Goal: Information Seeking & Learning: Learn about a topic

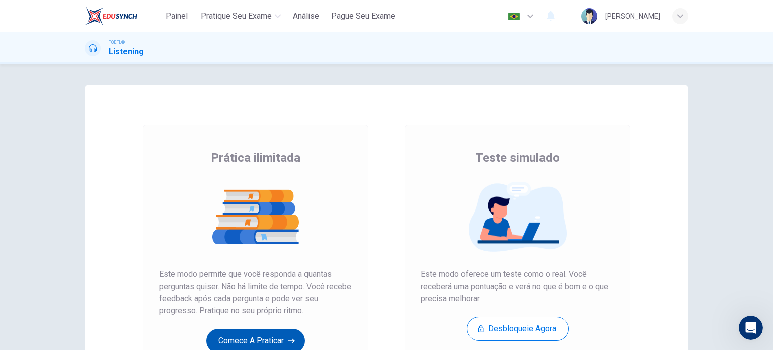
click at [254, 337] on button "Comece a praticar" at bounding box center [255, 340] width 99 height 24
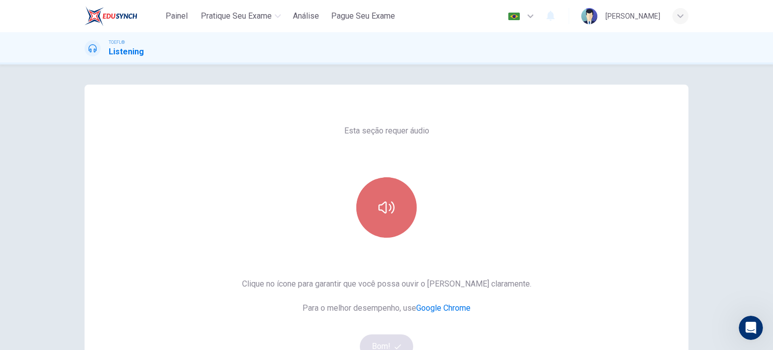
click at [394, 215] on button "button" at bounding box center [386, 207] width 60 height 60
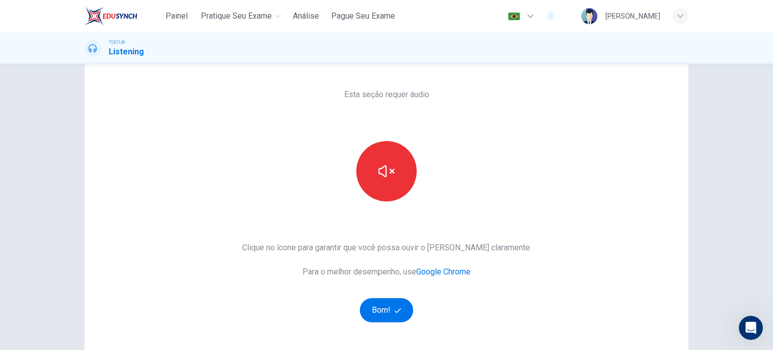
scroll to position [38, 0]
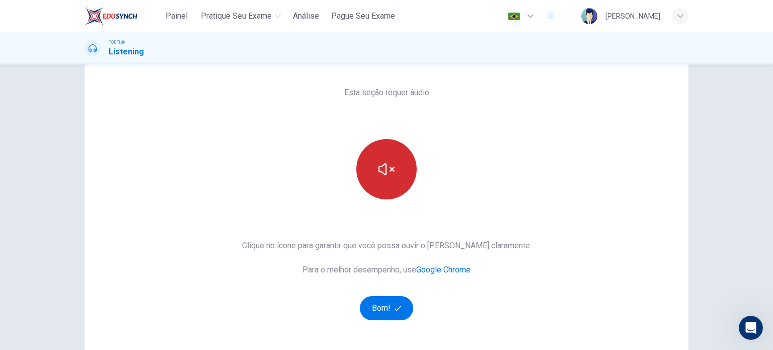
click at [398, 162] on button "button" at bounding box center [386, 169] width 60 height 60
click at [398, 168] on button "button" at bounding box center [386, 169] width 60 height 60
click at [394, 171] on button "button" at bounding box center [386, 169] width 60 height 60
click at [394, 156] on button "button" at bounding box center [386, 169] width 60 height 60
click at [396, 159] on button "button" at bounding box center [386, 169] width 60 height 60
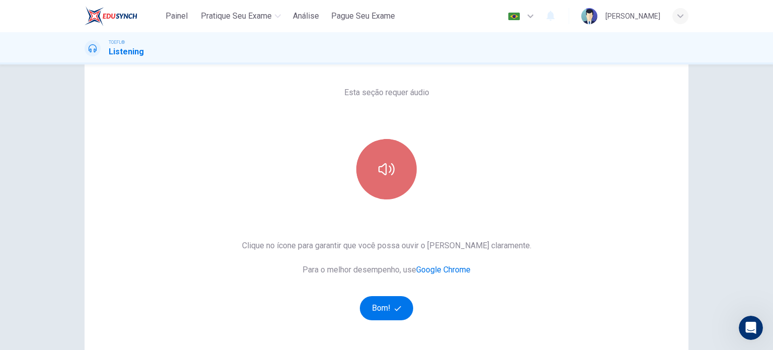
click at [396, 160] on button "button" at bounding box center [386, 169] width 60 height 60
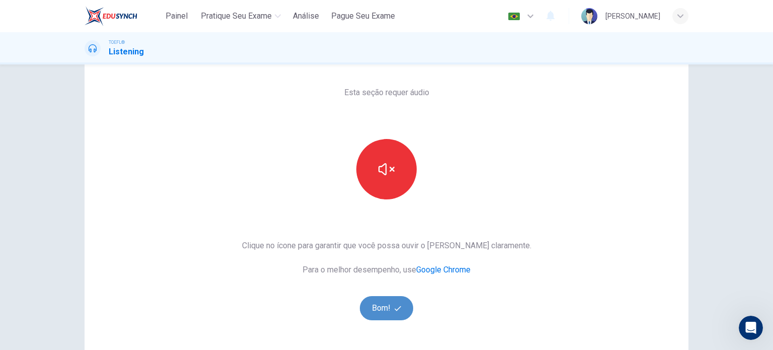
click at [394, 308] on icon "button" at bounding box center [397, 308] width 7 height 7
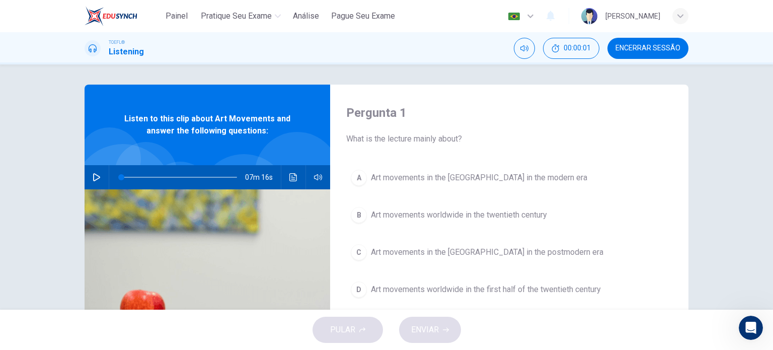
scroll to position [0, 0]
click at [93, 176] on icon "button" at bounding box center [96, 177] width 7 height 8
type input "1"
click at [98, 183] on button "button" at bounding box center [97, 177] width 16 height 24
drag, startPoint x: 130, startPoint y: 175, endPoint x: 110, endPoint y: 179, distance: 20.4
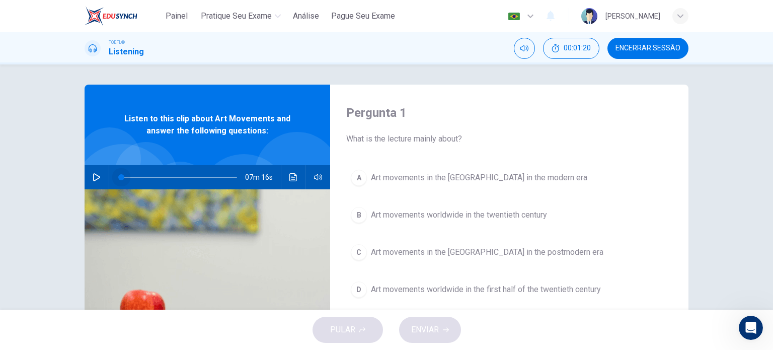
click at [118, 179] on span at bounding box center [121, 177] width 6 height 6
click at [96, 180] on icon "button" at bounding box center [97, 177] width 8 height 8
drag, startPoint x: 131, startPoint y: 175, endPoint x: 125, endPoint y: 175, distance: 6.1
click at [125, 175] on span at bounding box center [127, 177] width 6 height 6
click at [121, 179] on span at bounding box center [179, 177] width 116 height 14
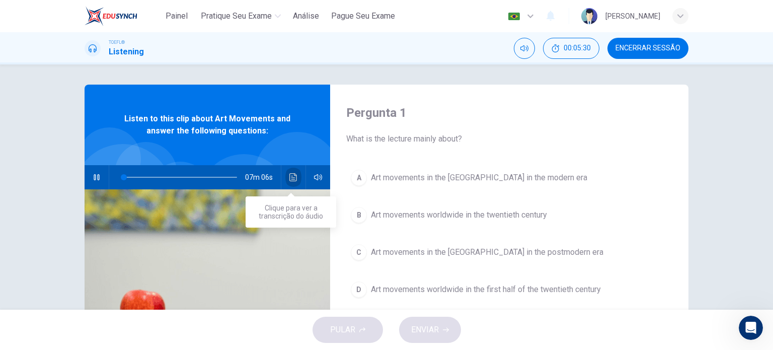
click at [297, 174] on button "Clique para ver a transcrição do áudio" at bounding box center [293, 177] width 16 height 24
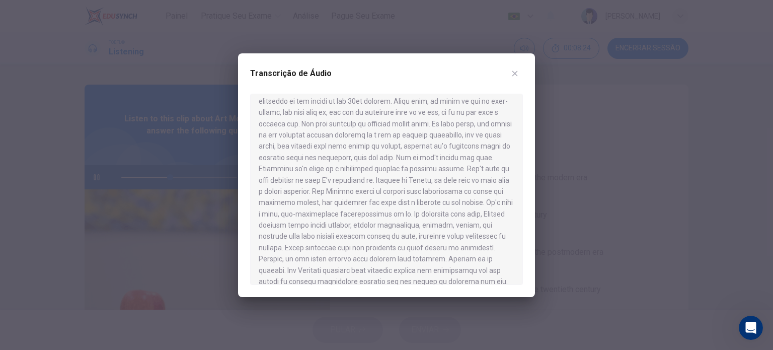
scroll to position [140, 0]
click at [300, 280] on div at bounding box center [386, 189] width 273 height 191
click at [517, 75] on icon "button" at bounding box center [515, 73] width 8 height 8
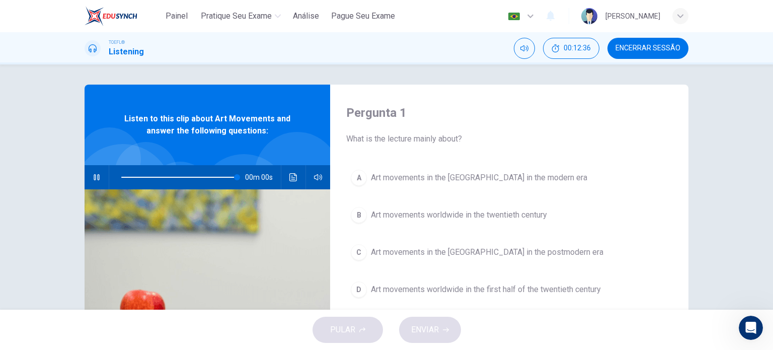
type input "0"
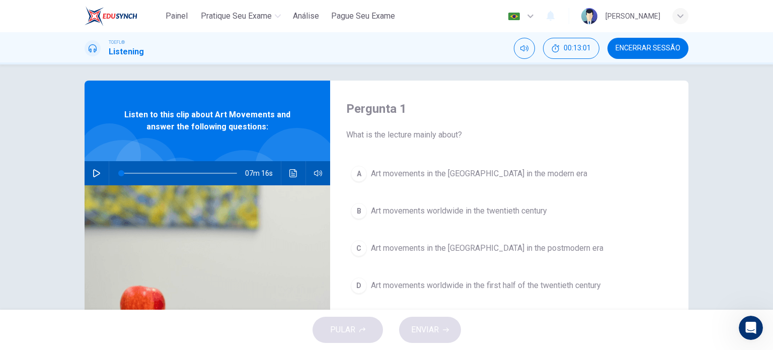
scroll to position [0, 0]
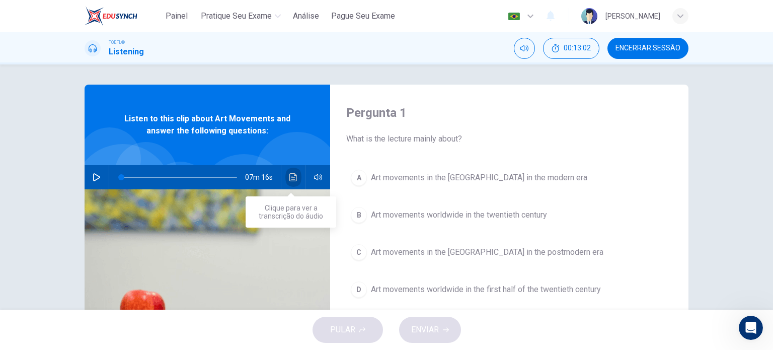
click at [292, 173] on button "Clique para ver a transcrição do áudio" at bounding box center [293, 177] width 16 height 24
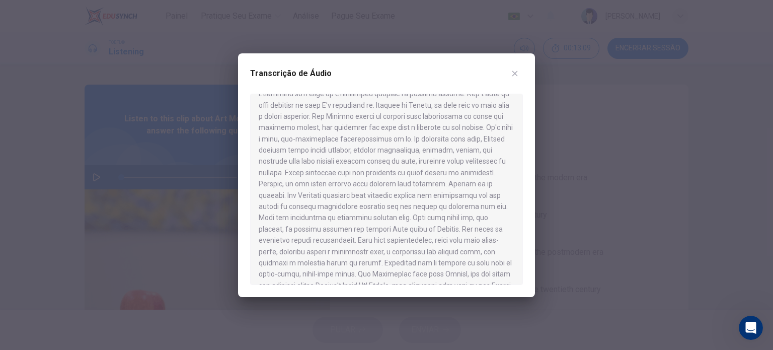
scroll to position [217, 0]
click at [622, 256] on div at bounding box center [386, 175] width 773 height 350
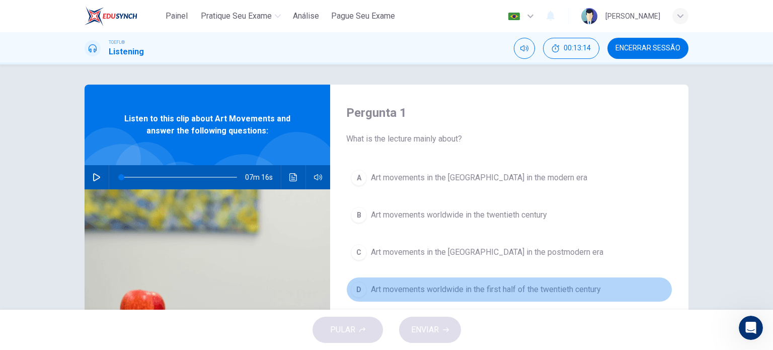
click at [500, 291] on span "Art movements worldwide in the first half of the twentieth century" at bounding box center [486, 289] width 230 height 12
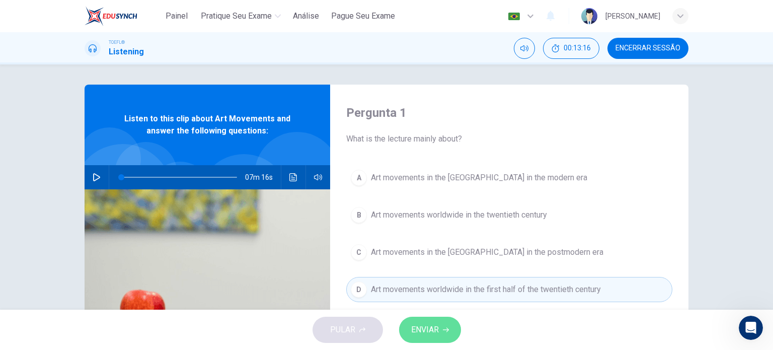
click at [425, 332] on span "ENVIAR" at bounding box center [425, 329] width 28 height 14
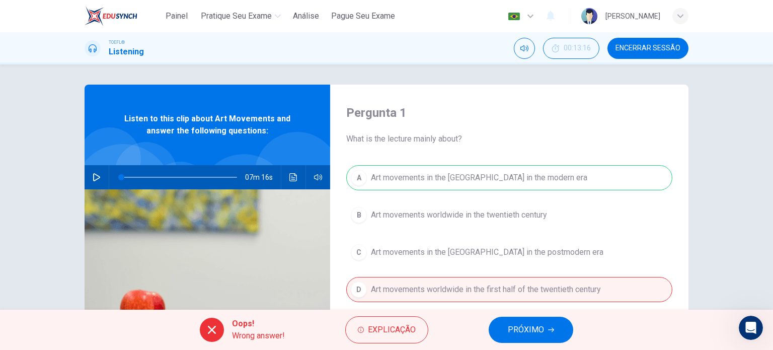
click at [511, 173] on div "A Art movements in the Western World in the modern era B Art movements worldwid…" at bounding box center [509, 243] width 326 height 157
click at [511, 327] on span "PRÓXIMO" at bounding box center [526, 329] width 36 height 14
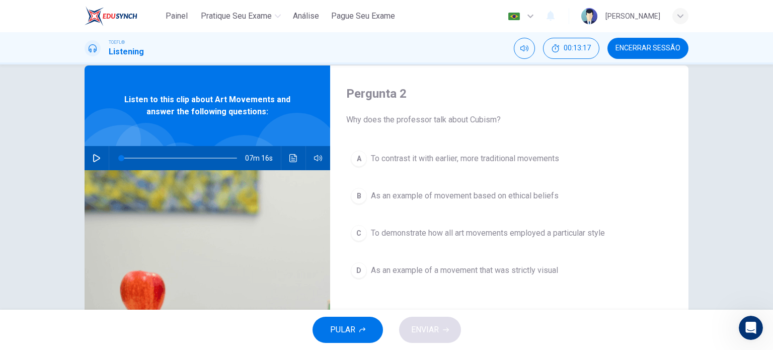
scroll to position [20, 0]
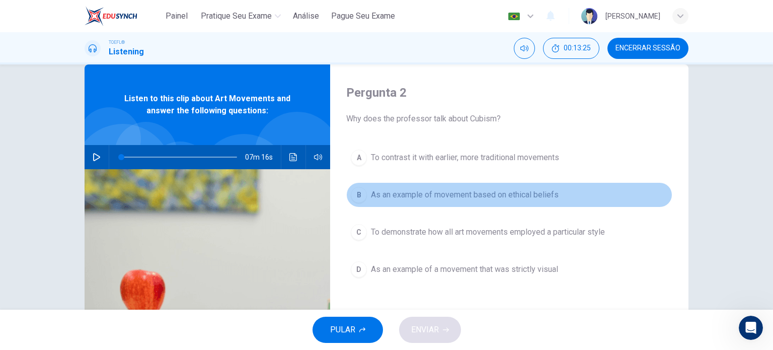
click at [497, 198] on span "As an example of movement based on ethical beliefs" at bounding box center [465, 195] width 188 height 12
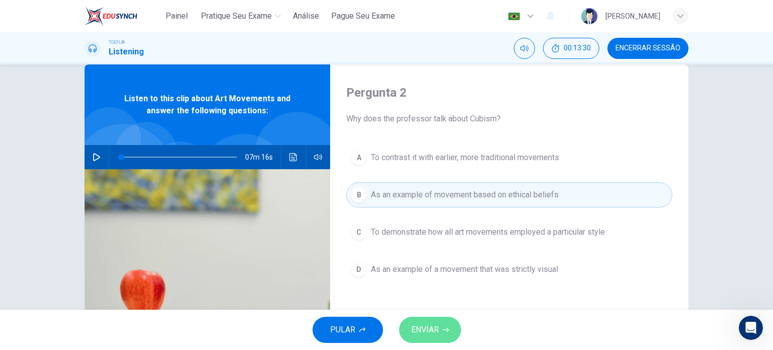
click at [443, 327] on icon "button" at bounding box center [446, 329] width 6 height 6
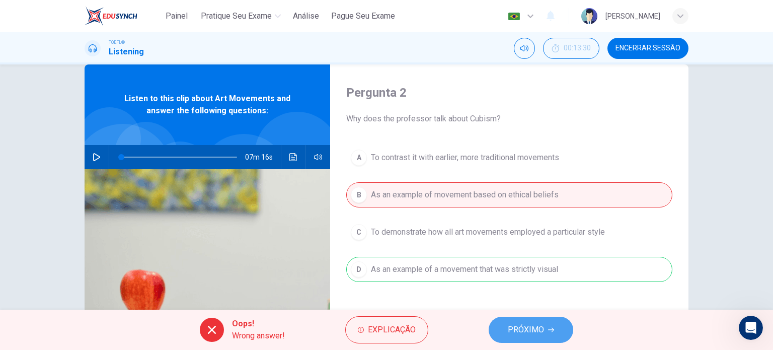
click at [521, 332] on span "PRÓXIMO" at bounding box center [526, 329] width 36 height 14
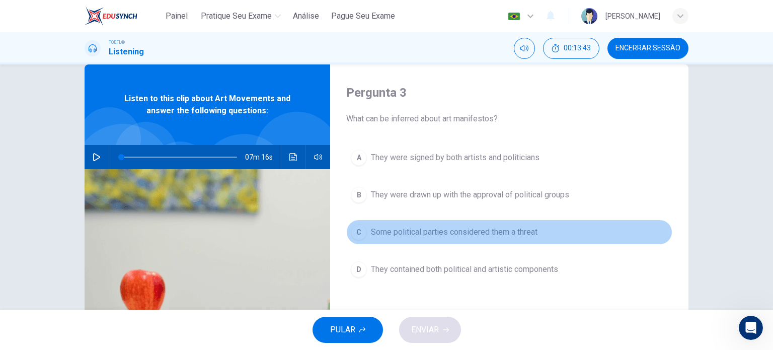
click at [409, 229] on span "Some political parties considered them a threat" at bounding box center [454, 232] width 166 height 12
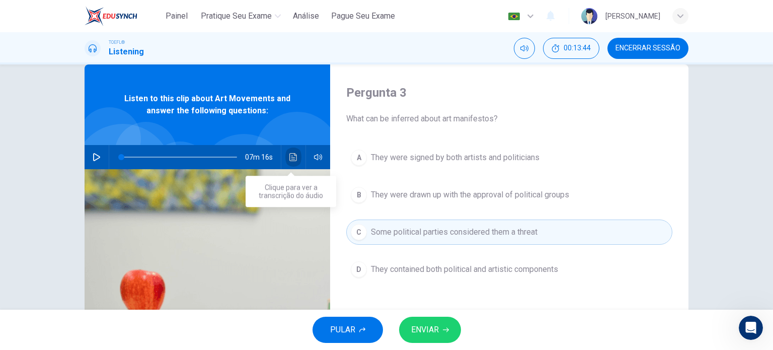
click at [290, 162] on button "Clique para ver a transcrição do áudio" at bounding box center [293, 157] width 16 height 24
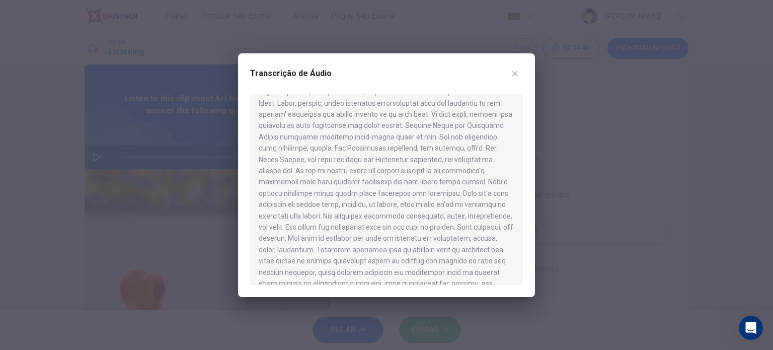
scroll to position [557, 0]
click at [514, 72] on icon "button" at bounding box center [515, 73] width 6 height 6
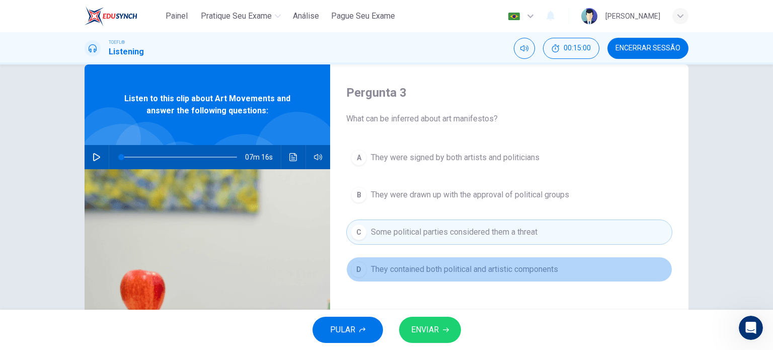
click at [428, 277] on button "D They contained both political and artistic components" at bounding box center [509, 269] width 326 height 25
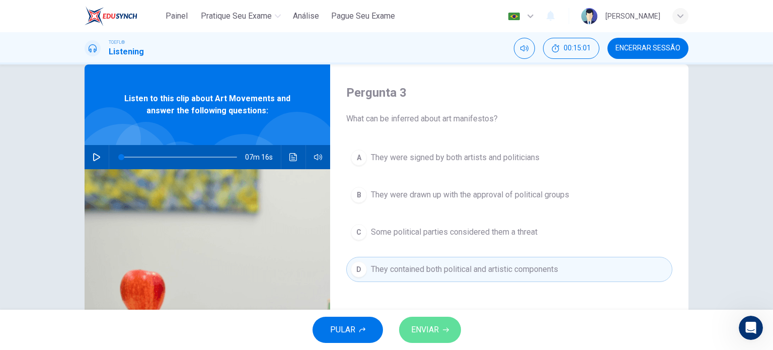
click at [426, 318] on button "ENVIAR" at bounding box center [430, 329] width 62 height 26
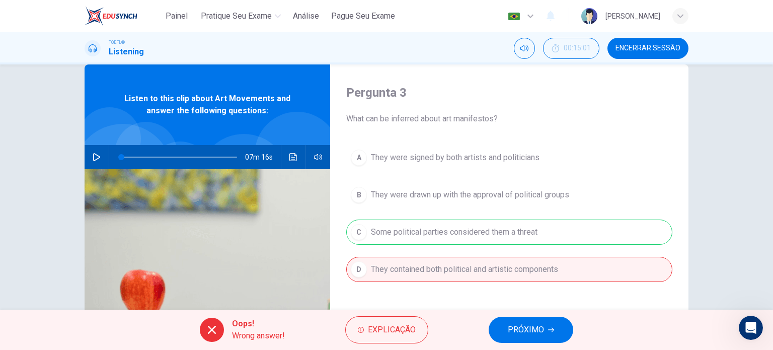
click at [627, 52] on span "Encerrar Sessão" at bounding box center [647, 48] width 65 height 8
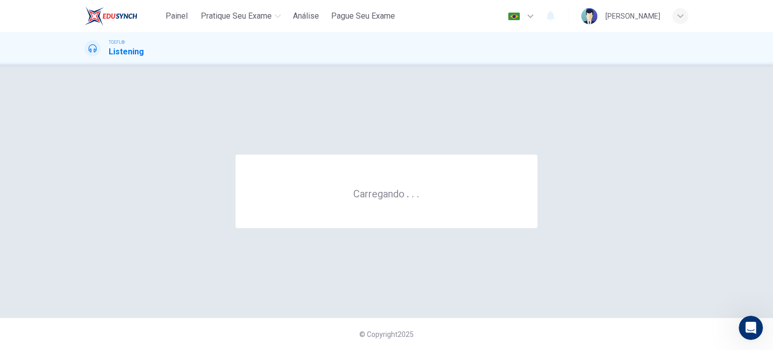
scroll to position [0, 0]
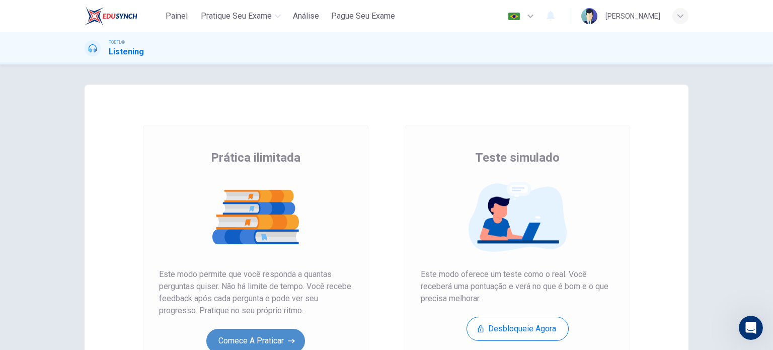
click at [273, 340] on button "Comece a praticar" at bounding box center [255, 340] width 99 height 24
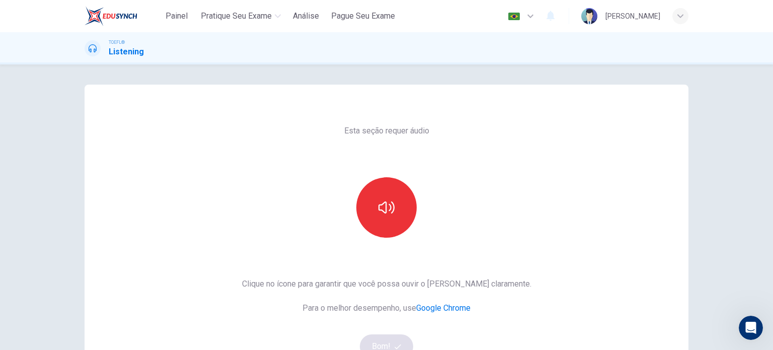
scroll to position [57, 0]
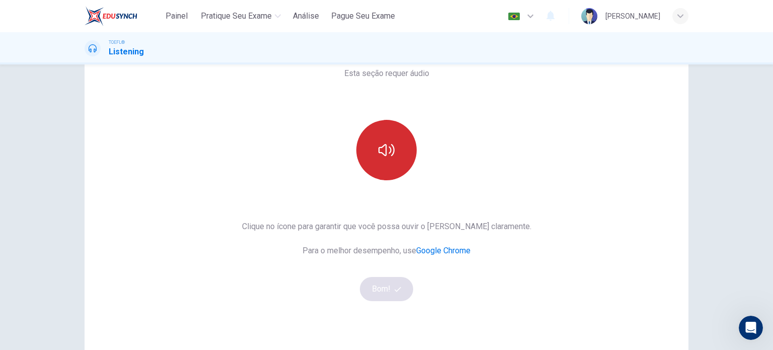
drag, startPoint x: 376, startPoint y: 293, endPoint x: 380, endPoint y: 129, distance: 163.5
click at [380, 129] on div "Esta seção requer áudio Clique no ícone para garantir que você possa ouvir o [P…" at bounding box center [386, 202] width 305 height 350
click at [380, 129] on button "button" at bounding box center [386, 150] width 60 height 60
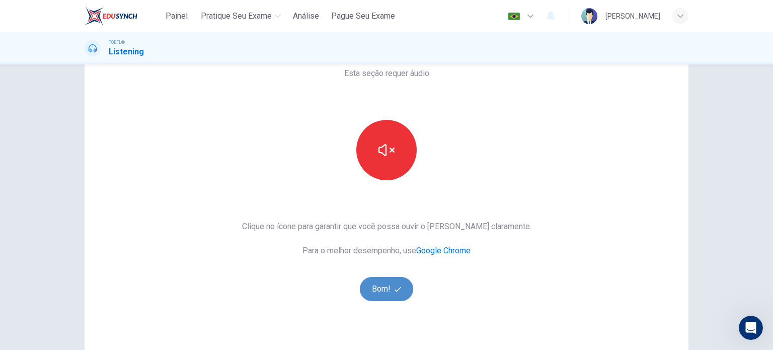
click at [390, 291] on button "Bom!" at bounding box center [387, 289] width 54 height 24
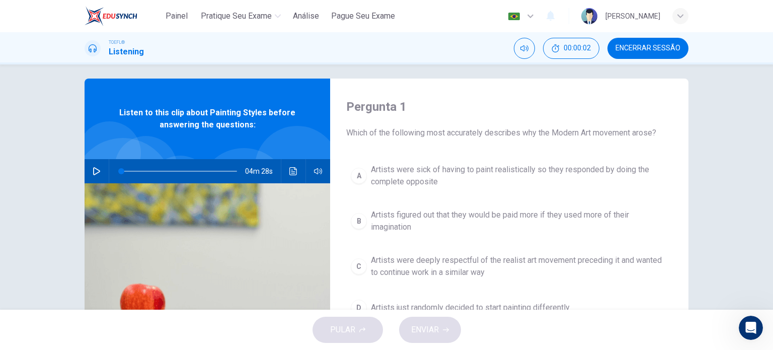
scroll to position [7, 0]
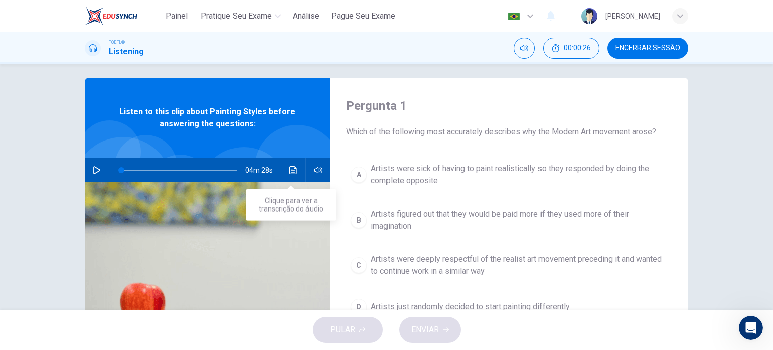
click at [291, 173] on icon "Clique para ver a transcrição do áudio" at bounding box center [293, 170] width 8 height 8
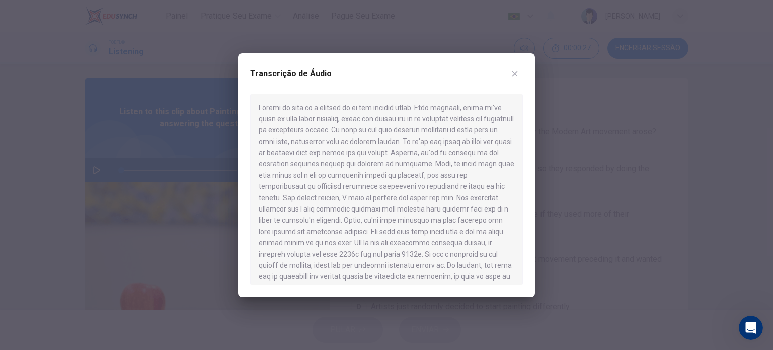
click at [136, 189] on div at bounding box center [386, 175] width 773 height 350
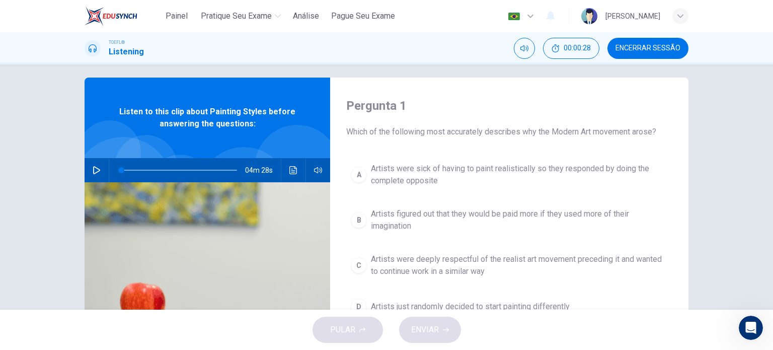
click at [89, 174] on button "button" at bounding box center [97, 170] width 16 height 24
click at [289, 162] on button "Clique para ver a transcrição do áudio" at bounding box center [293, 170] width 16 height 24
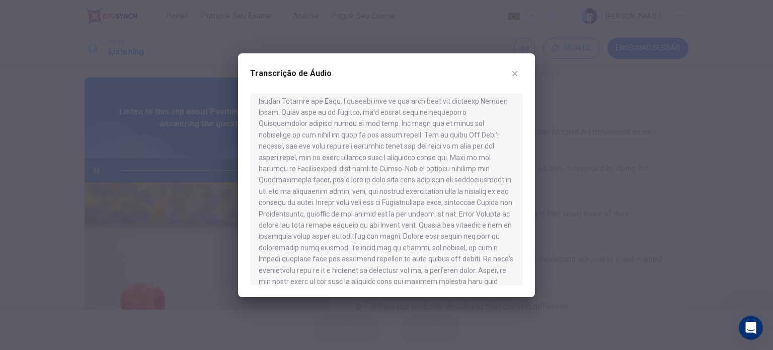
scroll to position [299, 0]
type input "0"
click at [516, 70] on icon "button" at bounding box center [515, 73] width 8 height 8
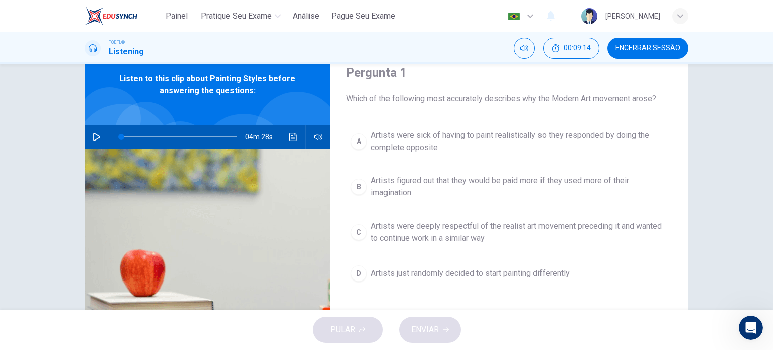
scroll to position [40, 0]
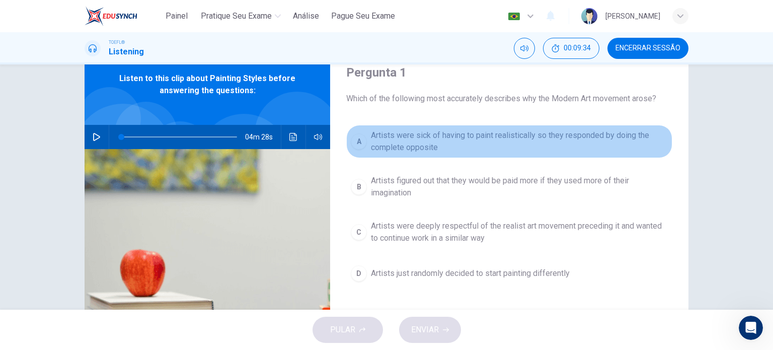
click at [489, 140] on span "Artists were sick of having to paint realistically so they responded by doing t…" at bounding box center [519, 141] width 297 height 24
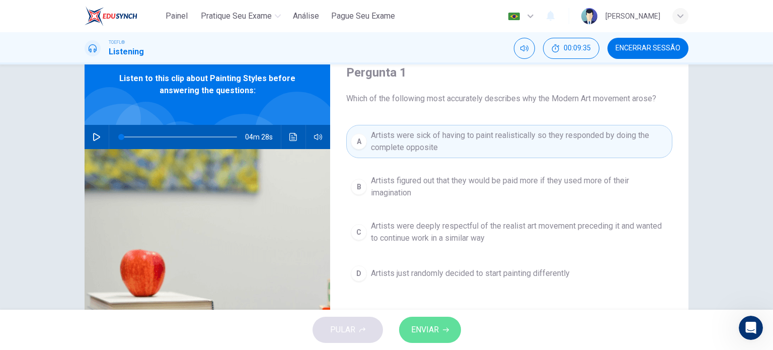
click at [444, 329] on icon "button" at bounding box center [446, 329] width 6 height 5
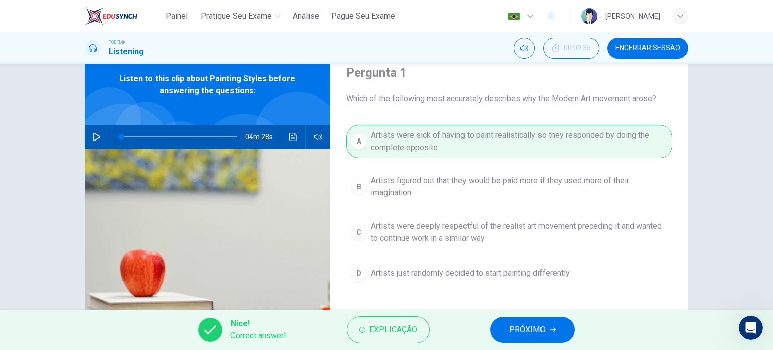
click at [566, 327] on button "PRÓXIMO" at bounding box center [532, 329] width 85 height 26
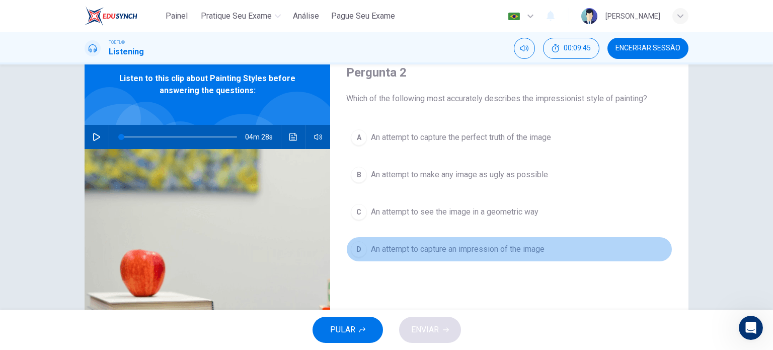
click at [523, 249] on span "An attempt to capture an impression of the image" at bounding box center [458, 249] width 174 height 12
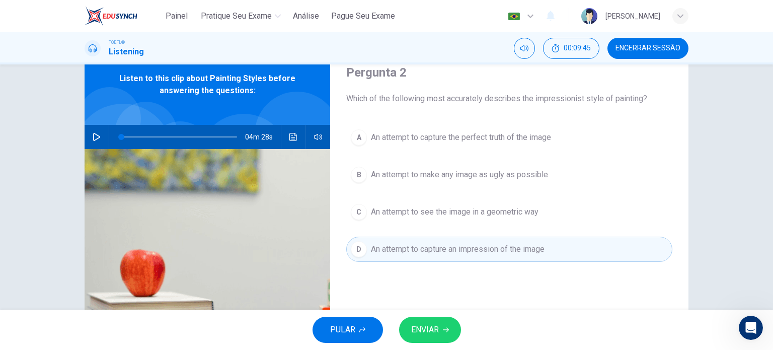
click at [444, 335] on button "ENVIAR" at bounding box center [430, 329] width 62 height 26
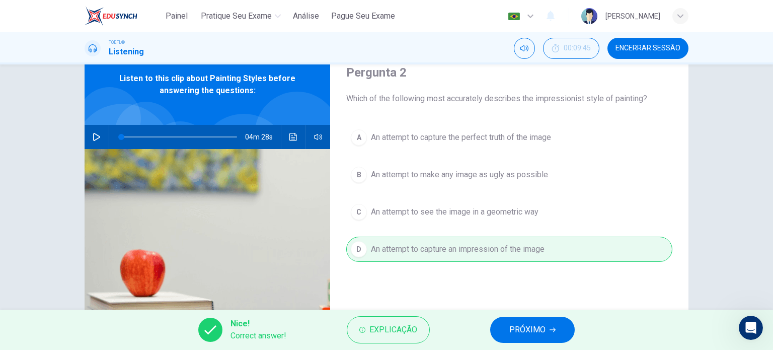
click at [527, 332] on span "PRÓXIMO" at bounding box center [527, 329] width 36 height 14
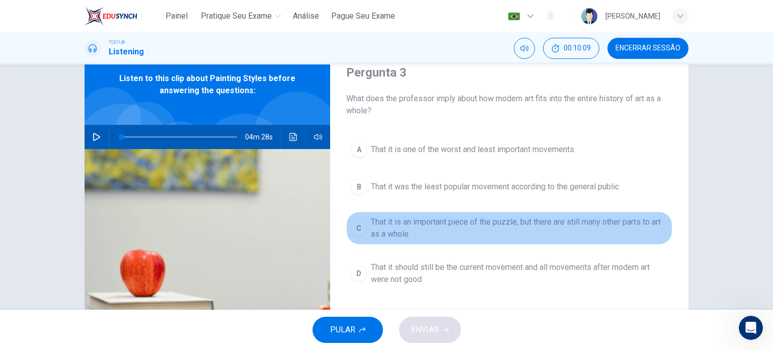
click at [477, 235] on span "That it is an important piece of the puzzle, but there are still many other par…" at bounding box center [519, 228] width 297 height 24
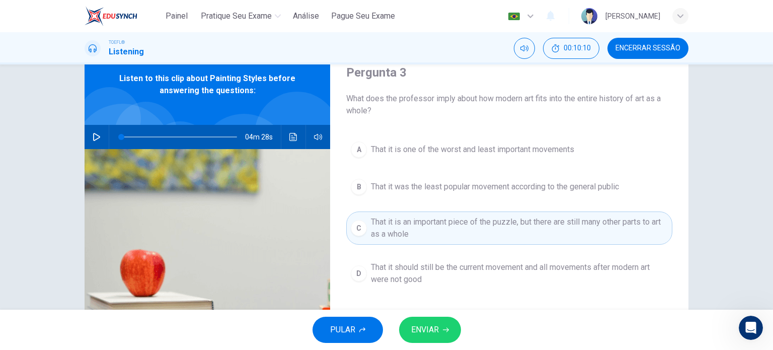
click at [438, 323] on span "ENVIAR" at bounding box center [425, 329] width 28 height 14
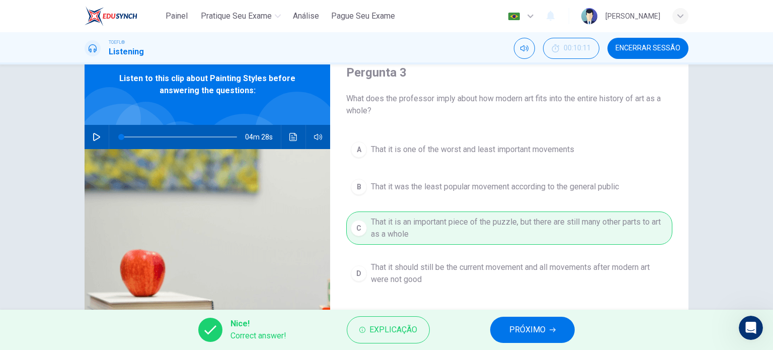
click at [534, 333] on span "PRÓXIMO" at bounding box center [527, 329] width 36 height 14
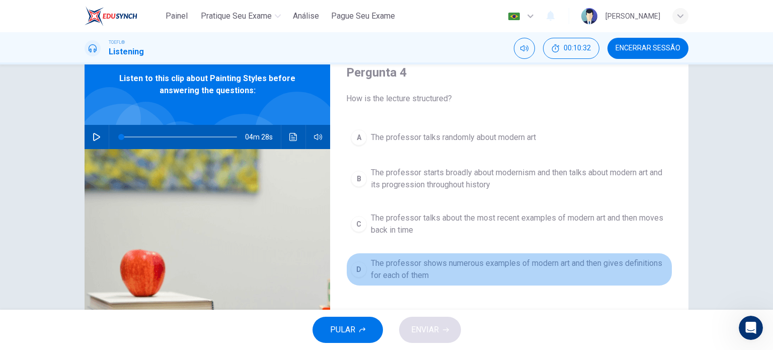
click at [427, 281] on button "D The professor shows numerous examples of modern art and then gives definition…" at bounding box center [509, 268] width 326 height 33
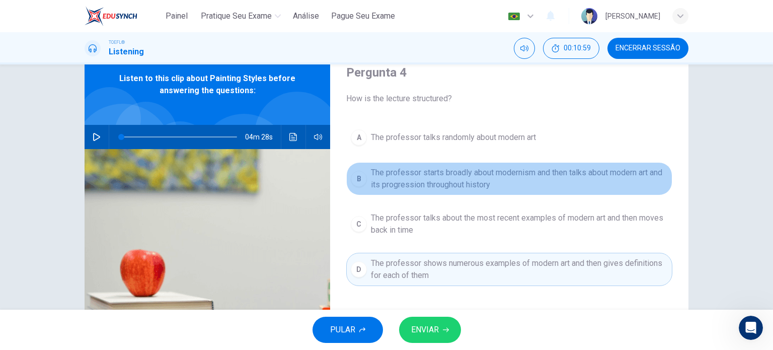
click at [425, 167] on span "The professor starts broadly about modernism and then talks about modern art an…" at bounding box center [519, 178] width 297 height 24
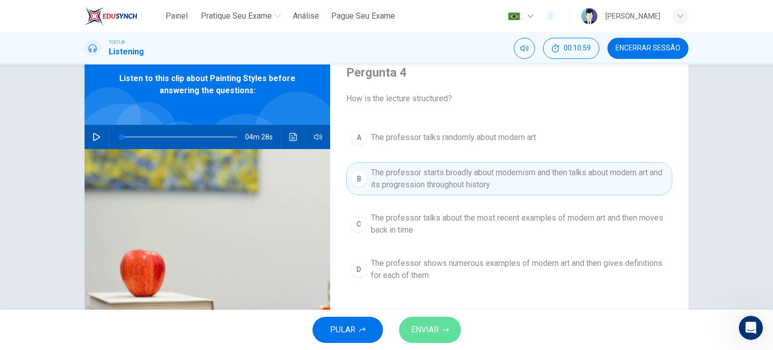
click at [434, 332] on span "ENVIAR" at bounding box center [425, 329] width 28 height 14
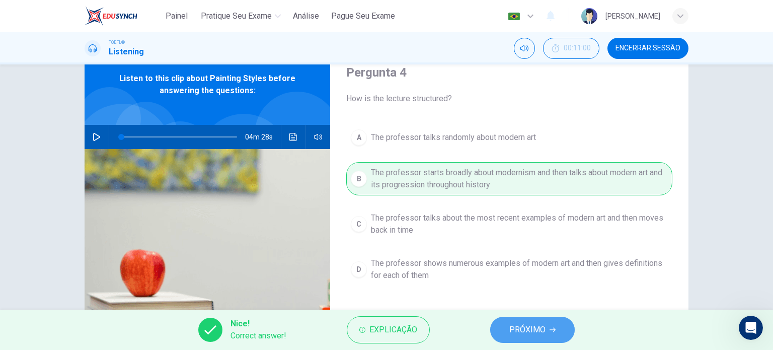
click at [530, 327] on span "PRÓXIMO" at bounding box center [527, 329] width 36 height 14
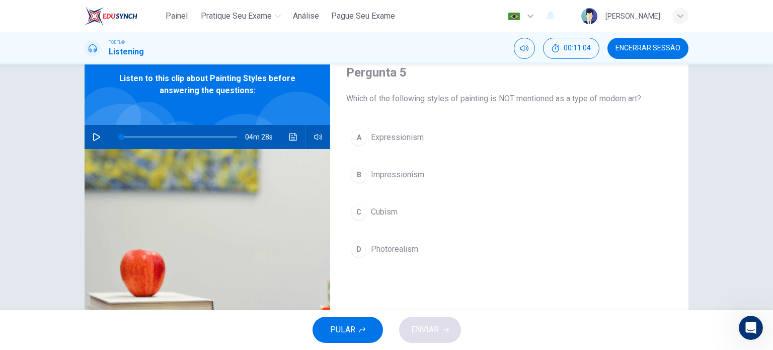
click at [397, 241] on button "D Photorealism" at bounding box center [509, 248] width 326 height 25
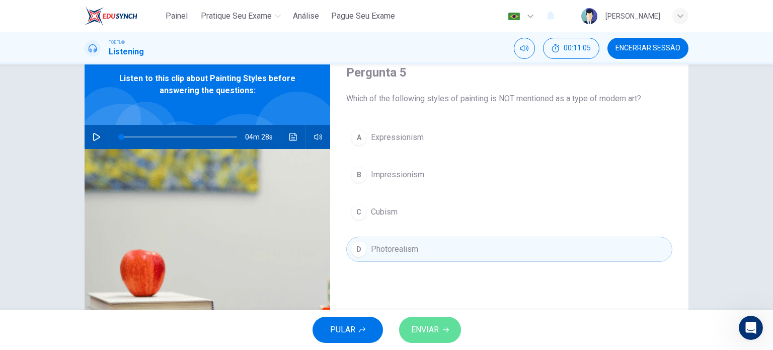
click at [438, 324] on span "ENVIAR" at bounding box center [425, 329] width 28 height 14
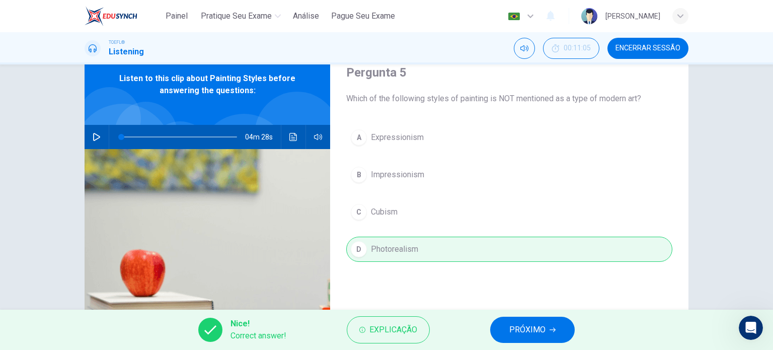
click at [521, 331] on span "PRÓXIMO" at bounding box center [527, 329] width 36 height 14
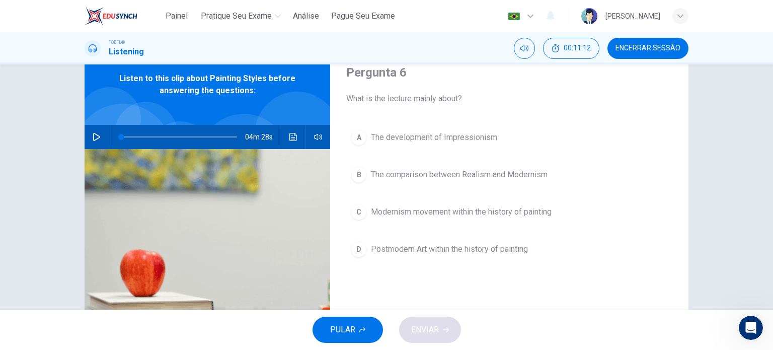
click at [480, 215] on span "Modernism movement within the history of painting" at bounding box center [461, 212] width 181 height 12
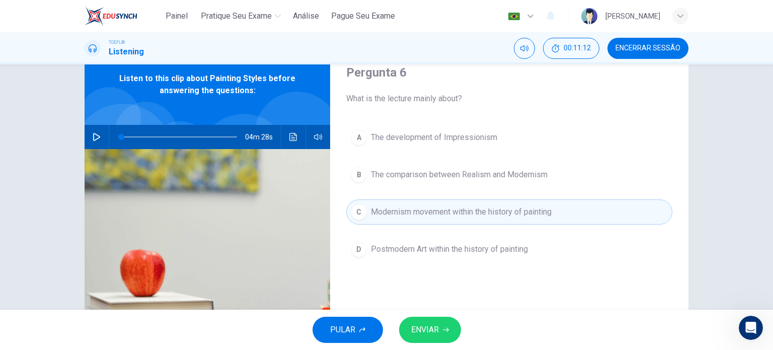
click at [430, 316] on button "ENVIAR" at bounding box center [430, 329] width 62 height 26
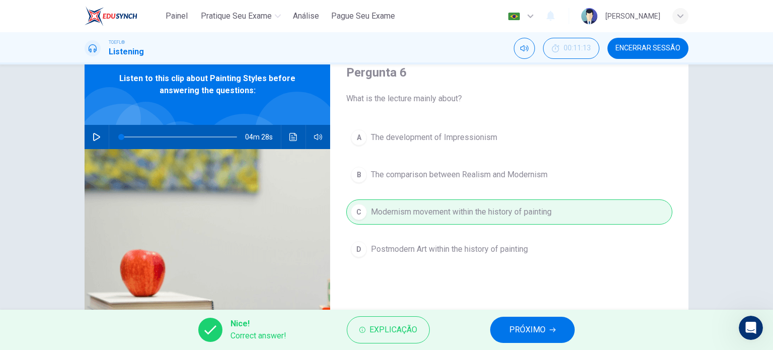
click at [516, 325] on span "PRÓXIMO" at bounding box center [527, 329] width 36 height 14
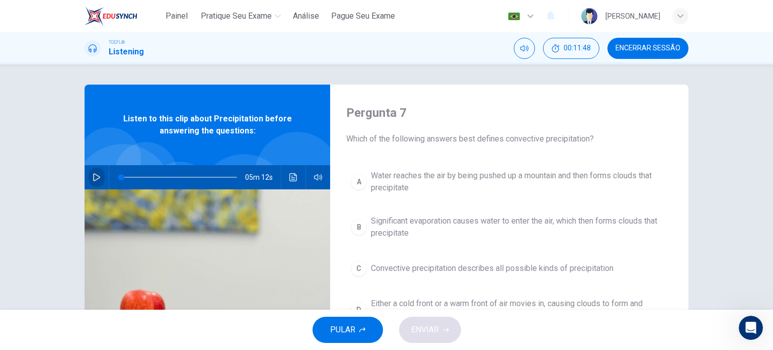
click at [95, 168] on button "button" at bounding box center [97, 177] width 16 height 24
click at [289, 173] on icon "Clique para ver a transcrição do áudio" at bounding box center [293, 177] width 8 height 8
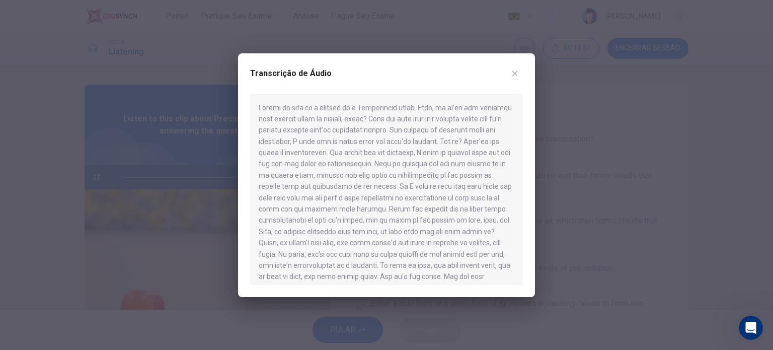
type input "1"
click at [68, 225] on div at bounding box center [386, 175] width 773 height 350
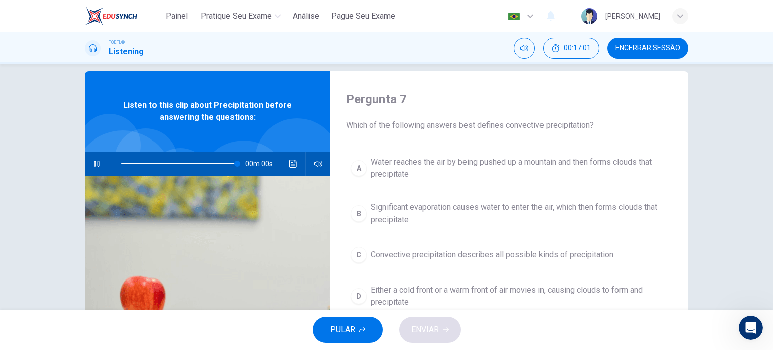
type input "0"
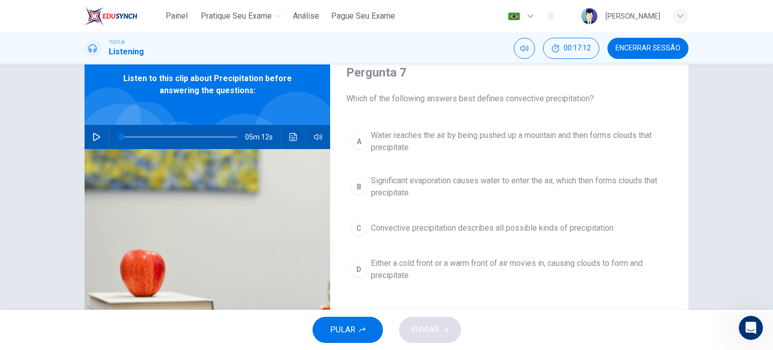
scroll to position [41, 0]
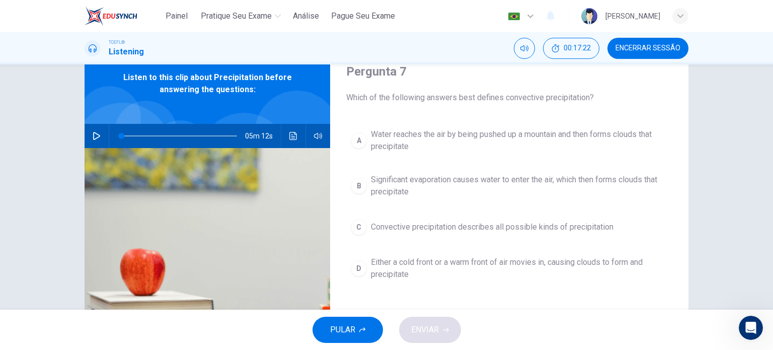
click at [720, 217] on div "Pergunta 7 Which of the following answers best defines convective precipitation…" at bounding box center [386, 186] width 773 height 245
click at [289, 132] on icon "Clique para ver a transcrição do áudio" at bounding box center [293, 136] width 8 height 8
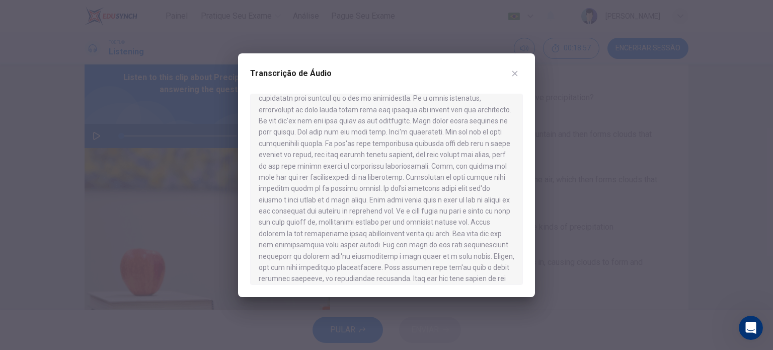
scroll to position [405, 0]
click at [513, 77] on icon "button" at bounding box center [515, 73] width 8 height 8
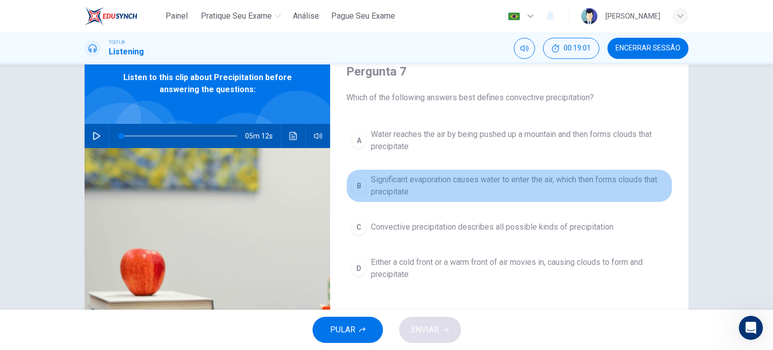
click at [462, 183] on span "Significant evaporation causes water to enter the air, which then forms clouds …" at bounding box center [519, 186] width 297 height 24
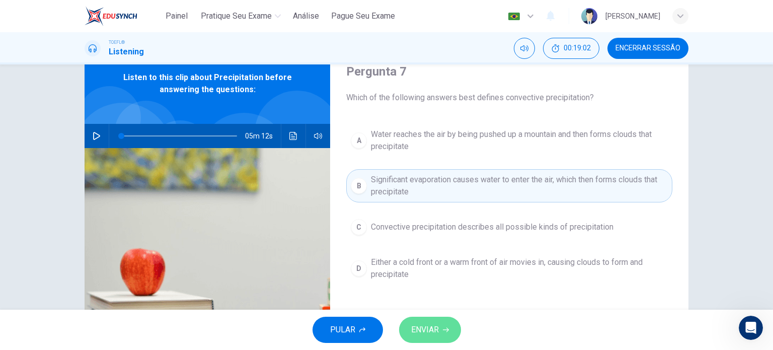
click at [430, 335] on span "ENVIAR" at bounding box center [425, 329] width 28 height 14
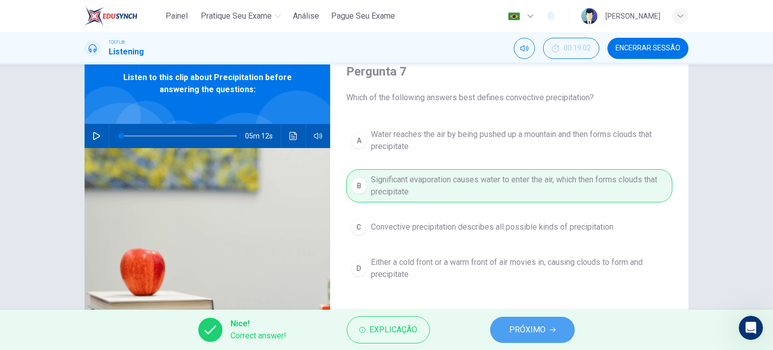
click at [518, 327] on span "PRÓXIMO" at bounding box center [527, 329] width 36 height 14
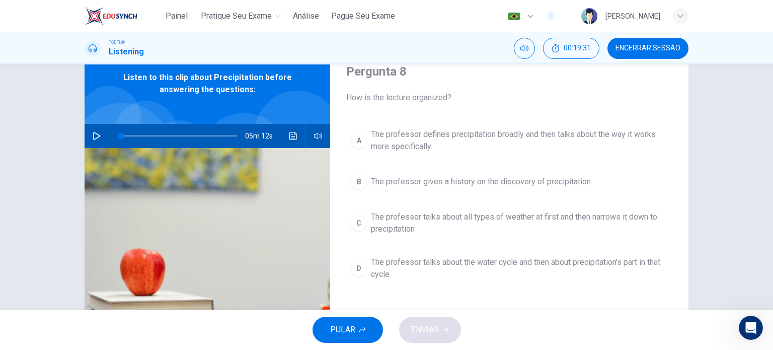
click at [430, 137] on span "The professor defines precipitation broadly and then talks about the way it wor…" at bounding box center [519, 140] width 297 height 24
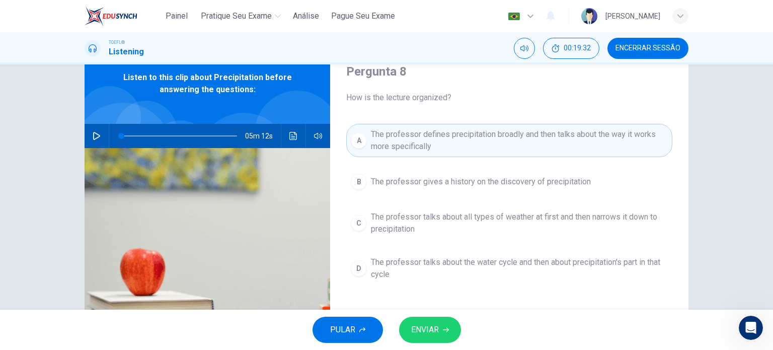
click at [423, 337] on button "ENVIAR" at bounding box center [430, 329] width 62 height 26
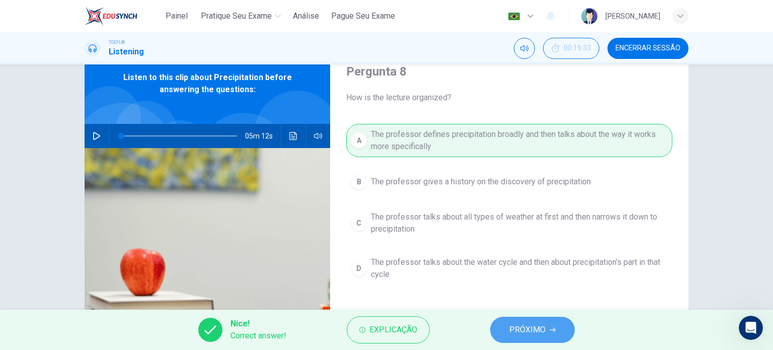
click at [518, 329] on span "PRÓXIMO" at bounding box center [527, 329] width 36 height 14
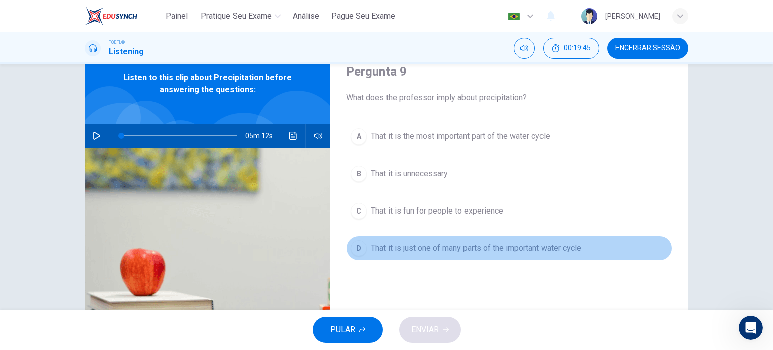
click at [467, 252] on span "That it is just one of many parts of the important water cycle" at bounding box center [476, 248] width 210 height 12
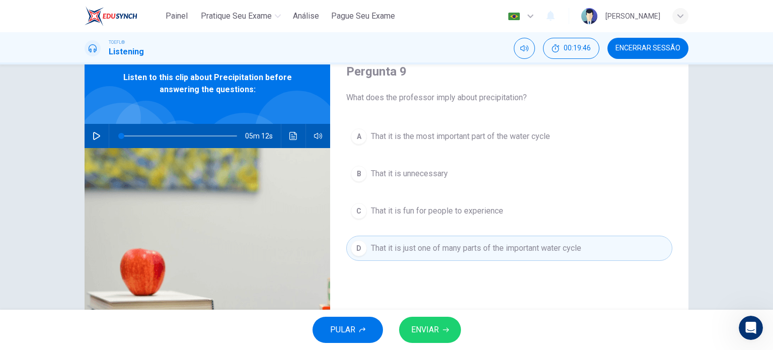
click at [435, 328] on span "ENVIAR" at bounding box center [425, 329] width 28 height 14
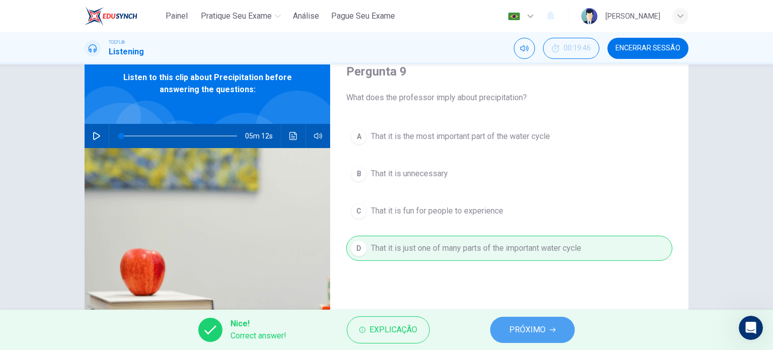
click at [493, 335] on button "PRÓXIMO" at bounding box center [532, 329] width 85 height 26
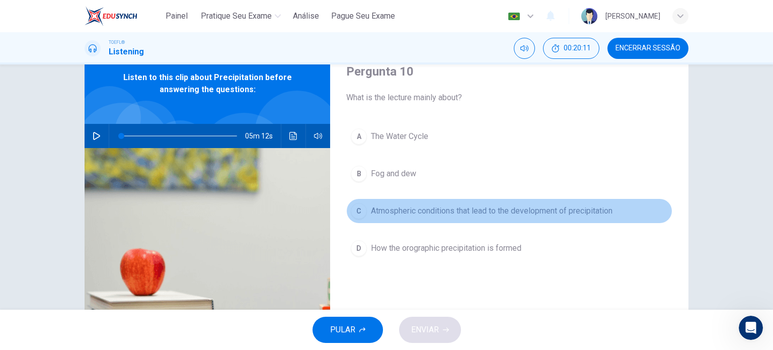
click at [420, 212] on span "Atmospheric conditions that lead to the development of precipitation" at bounding box center [491, 211] width 241 height 12
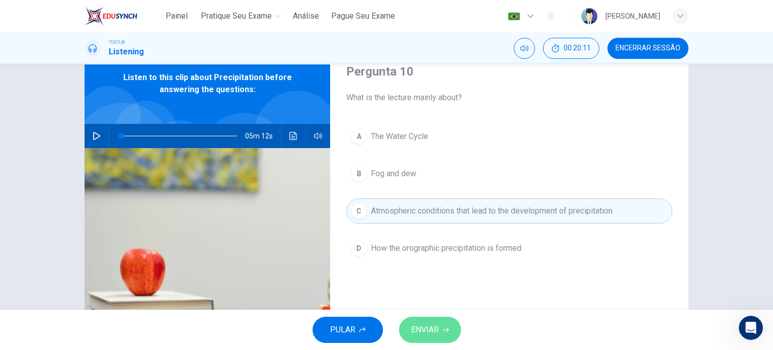
click at [412, 327] on span "ENVIAR" at bounding box center [425, 329] width 28 height 14
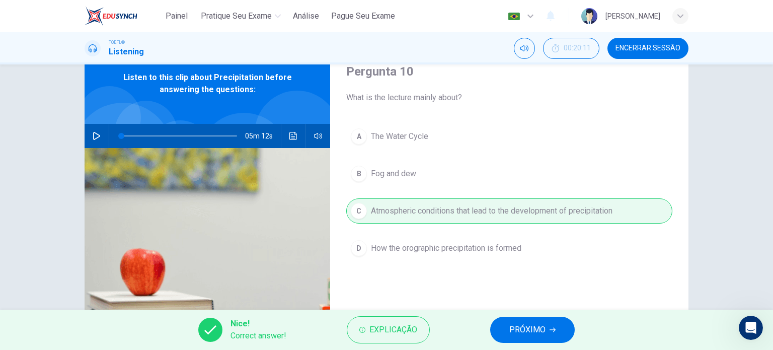
click at [523, 324] on span "PRÓXIMO" at bounding box center [527, 329] width 36 height 14
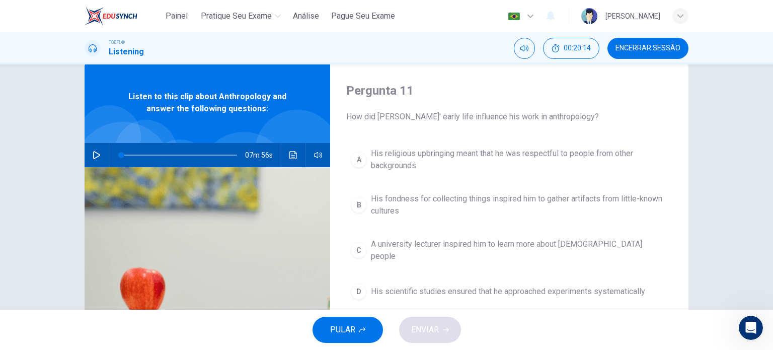
scroll to position [24, 0]
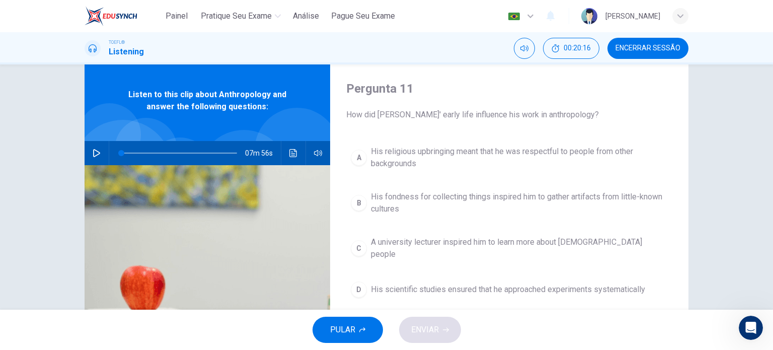
click at [639, 52] on span "Encerrar Sessão" at bounding box center [647, 48] width 65 height 8
click at [98, 160] on button "button" at bounding box center [97, 153] width 16 height 24
type input "1"
click at [289, 150] on icon "Clique para ver a transcrição do áudio" at bounding box center [293, 153] width 8 height 8
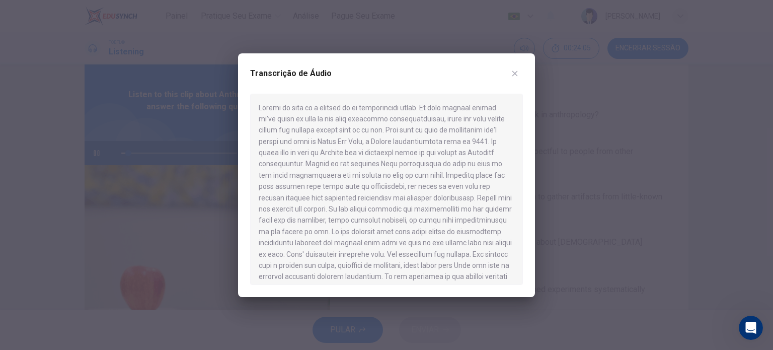
click at [194, 140] on div at bounding box center [386, 175] width 773 height 350
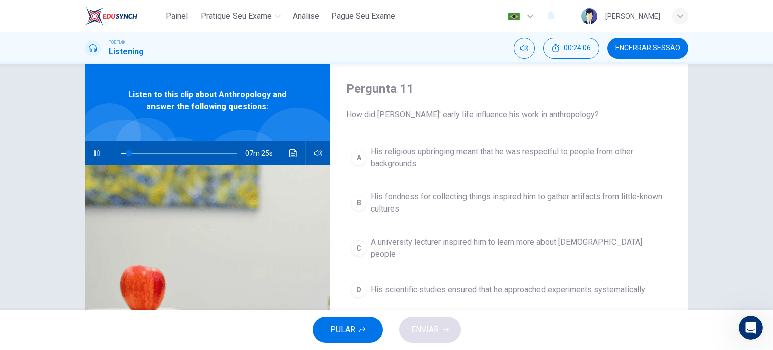
click at [104, 151] on div "07m 25s" at bounding box center [207, 153] width 245 height 24
click at [95, 150] on icon "button" at bounding box center [97, 153] width 8 height 8
click at [95, 150] on icon "button" at bounding box center [96, 153] width 7 height 8
click at [124, 154] on span at bounding box center [127, 153] width 6 height 6
click at [123, 154] on span at bounding box center [126, 153] width 6 height 6
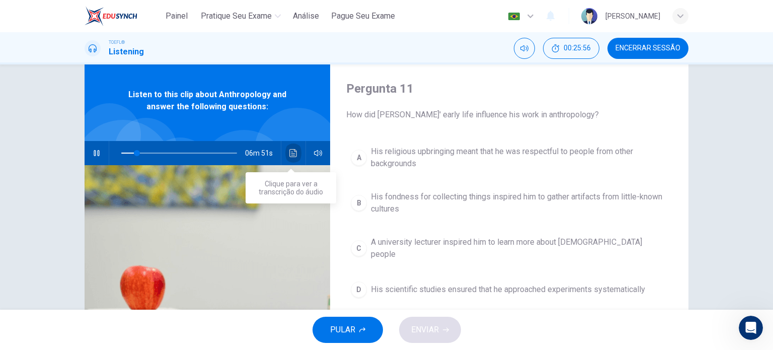
click at [289, 151] on icon "Clique para ver a transcrição do áudio" at bounding box center [293, 153] width 8 height 8
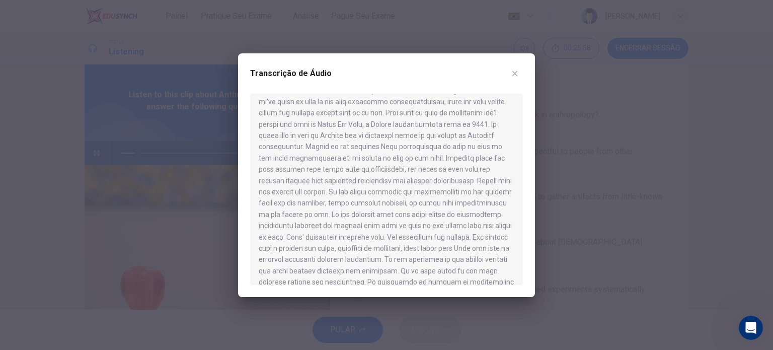
scroll to position [18, 0]
click at [213, 148] on div at bounding box center [386, 175] width 773 height 350
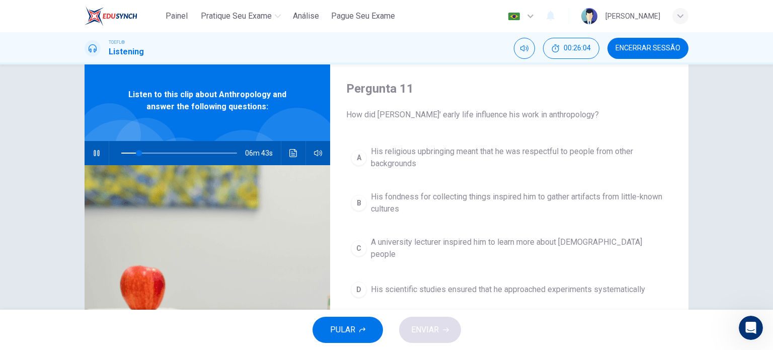
click at [125, 156] on span at bounding box center [179, 153] width 116 height 14
click at [102, 154] on button "button" at bounding box center [97, 153] width 16 height 24
click at [282, 157] on div "07m 27s" at bounding box center [207, 153] width 245 height 24
click at [292, 155] on icon "Clique para ver a transcrição do áudio" at bounding box center [293, 153] width 8 height 8
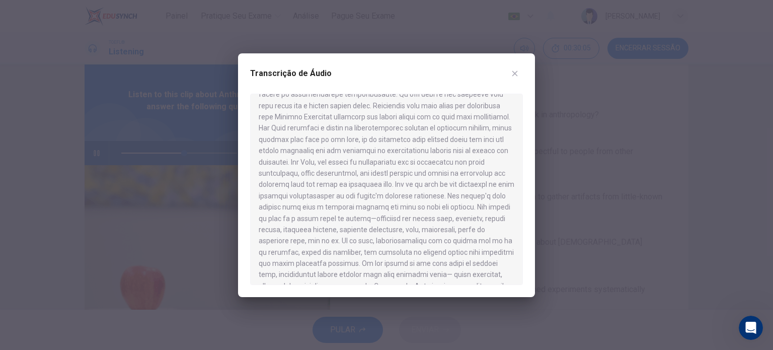
scroll to position [716, 0]
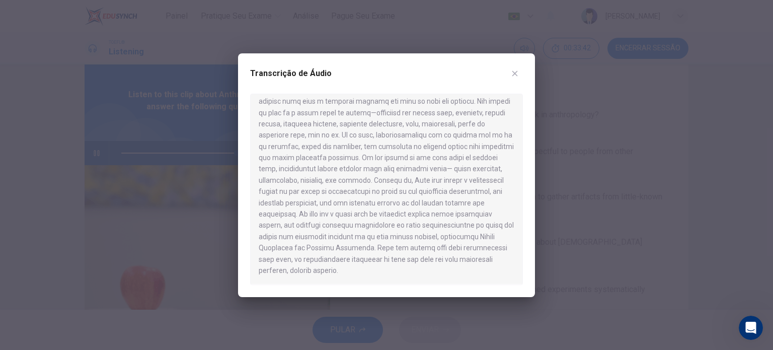
type input "0"
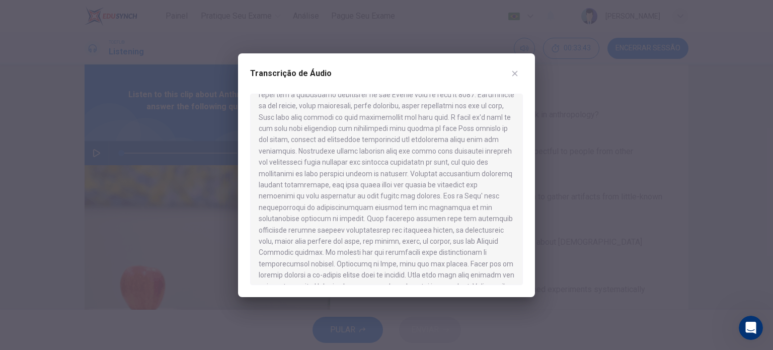
scroll to position [192, 0]
click at [515, 71] on icon "button" at bounding box center [515, 73] width 8 height 8
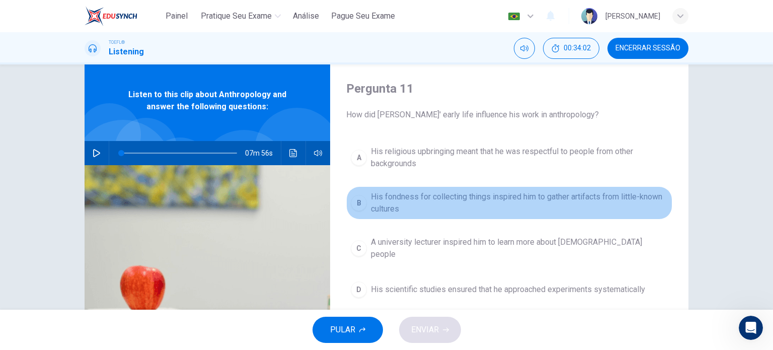
click at [529, 201] on span "His fondness for collecting things inspired him to gather artifacts from little…" at bounding box center [519, 203] width 297 height 24
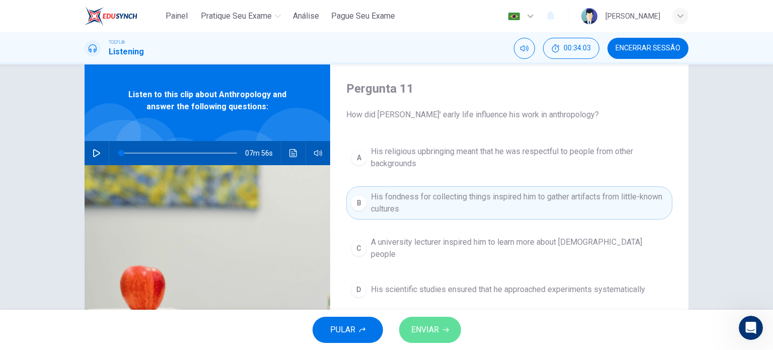
click at [441, 326] on button "ENVIAR" at bounding box center [430, 329] width 62 height 26
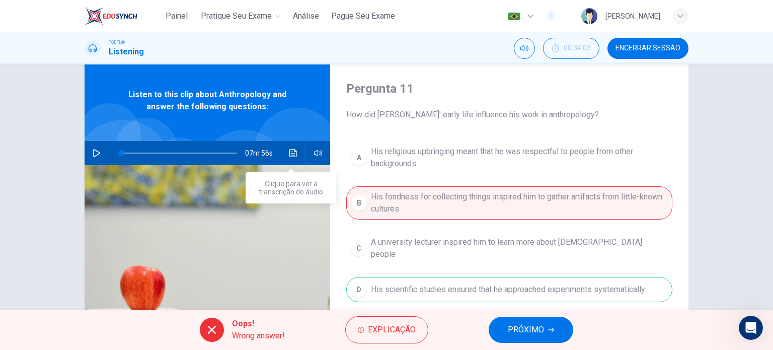
click at [290, 162] on button "Clique para ver a transcrição do áudio" at bounding box center [293, 153] width 16 height 24
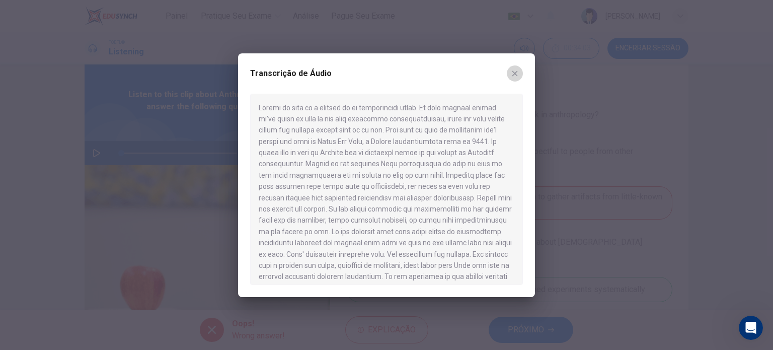
click at [515, 76] on icon "button" at bounding box center [515, 73] width 8 height 8
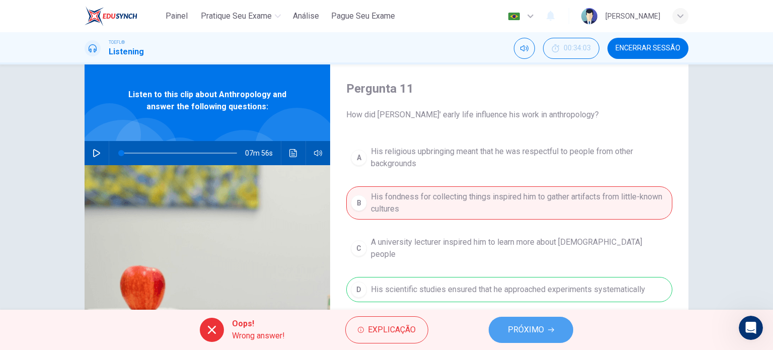
click at [522, 339] on button "PRÓXIMO" at bounding box center [530, 329] width 85 height 26
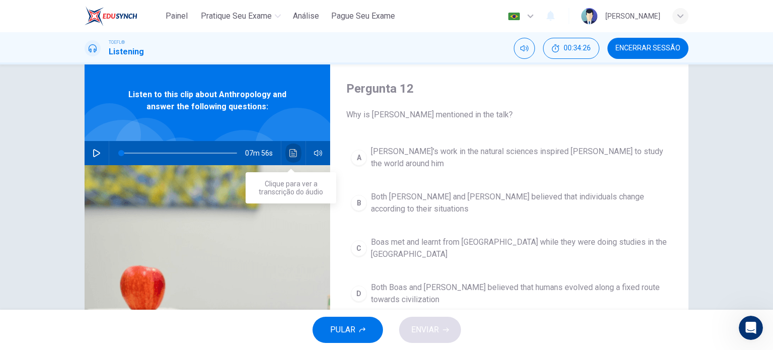
click at [288, 161] on button "Clique para ver a transcrição do áudio" at bounding box center [293, 153] width 16 height 24
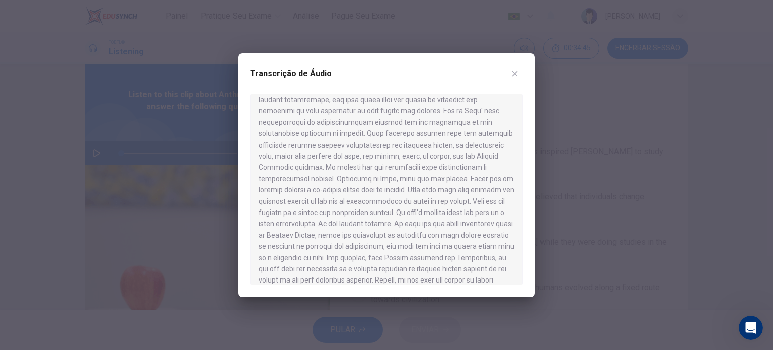
scroll to position [313, 0]
click at [571, 251] on div at bounding box center [386, 175] width 773 height 350
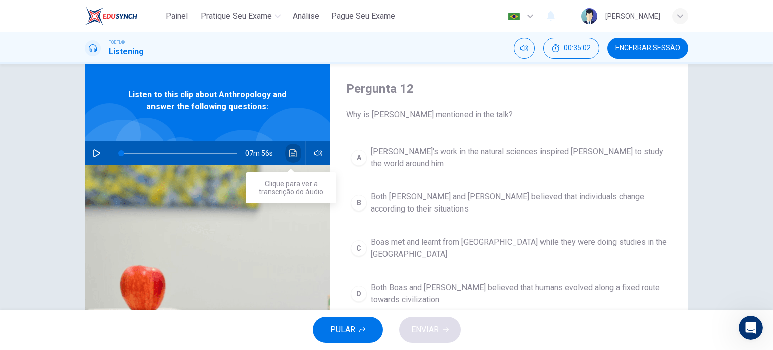
click at [290, 147] on button "Clique para ver a transcrição do áudio" at bounding box center [293, 153] width 16 height 24
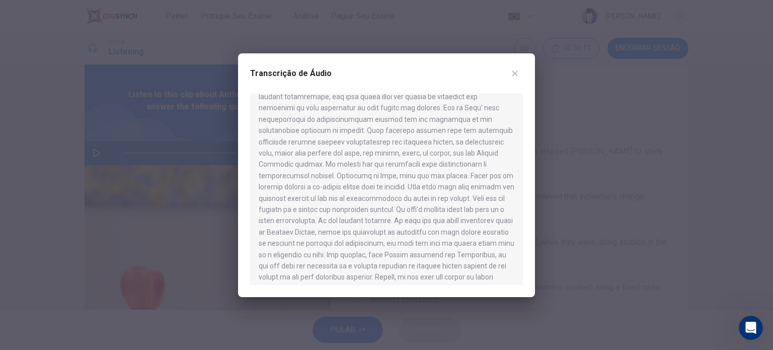
scroll to position [315, 0]
click at [558, 203] on div at bounding box center [386, 175] width 773 height 350
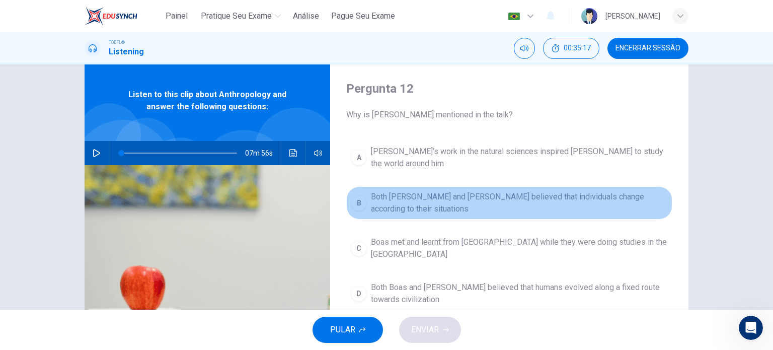
click at [538, 198] on span "Both Darwin and Boas believed that individuals change according to their situat…" at bounding box center [519, 203] width 297 height 24
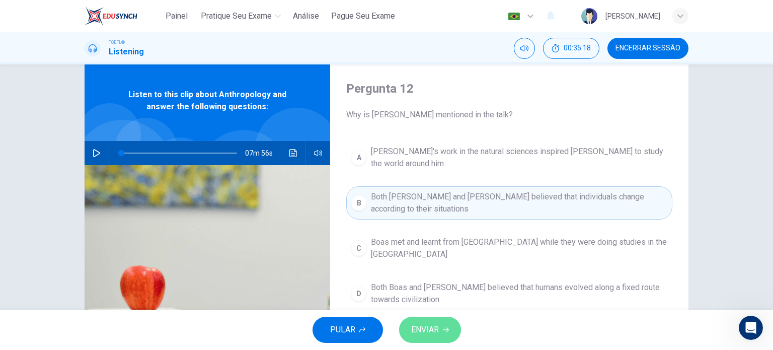
click at [435, 325] on span "ENVIAR" at bounding box center [425, 329] width 28 height 14
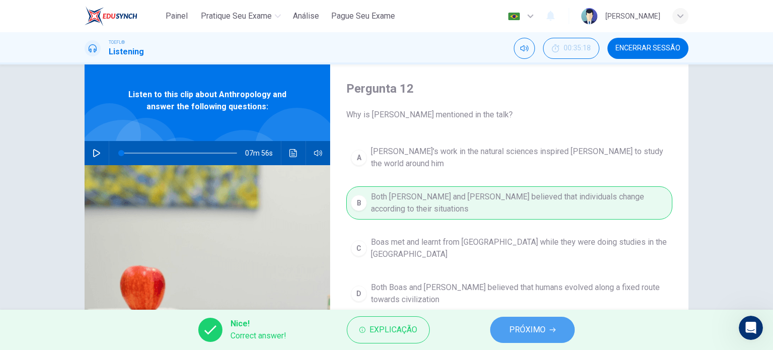
click at [515, 322] on span "PRÓXIMO" at bounding box center [527, 329] width 36 height 14
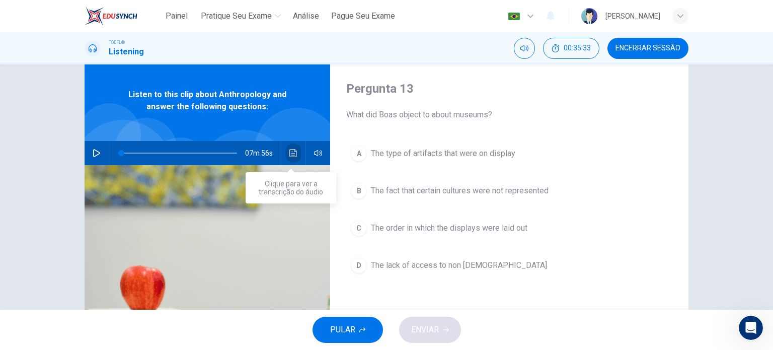
click at [297, 159] on button "Clique para ver a transcrição do áudio" at bounding box center [293, 153] width 16 height 24
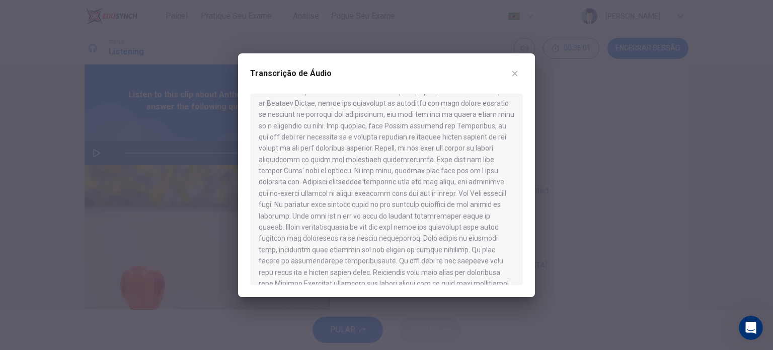
scroll to position [444, 0]
click at [570, 210] on div at bounding box center [386, 175] width 773 height 350
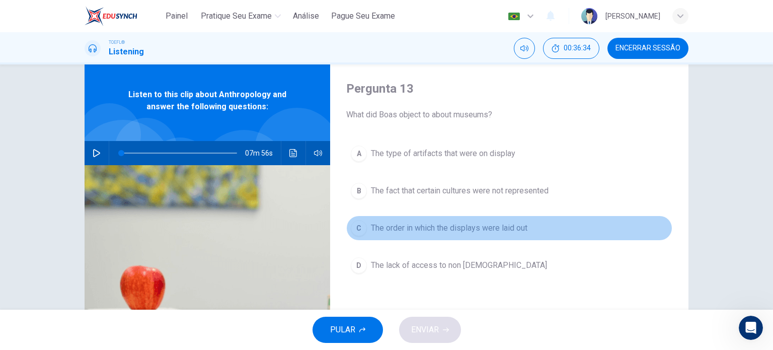
click at [480, 230] on span "The order in which the displays were laid out" at bounding box center [449, 228] width 156 height 12
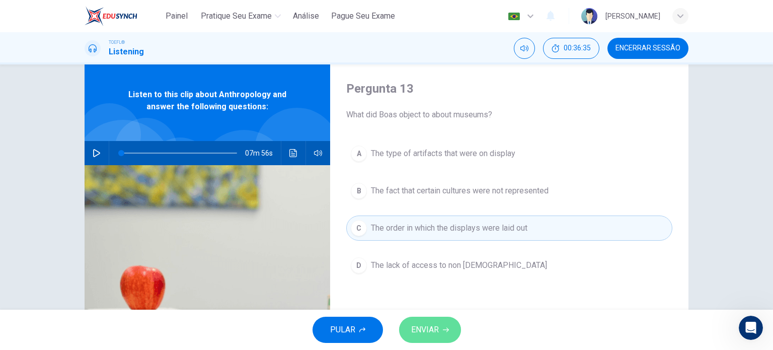
click at [449, 329] on button "ENVIAR" at bounding box center [430, 329] width 62 height 26
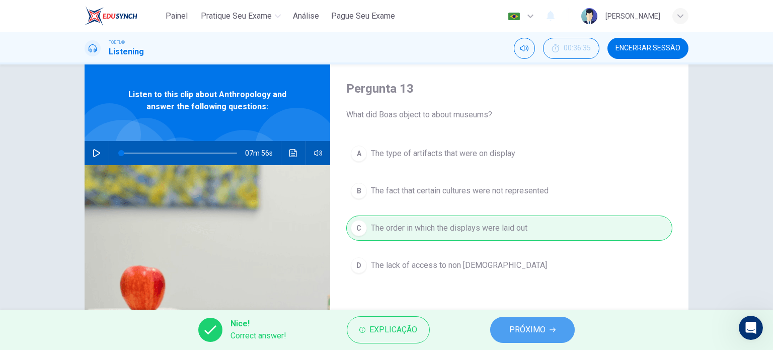
click at [516, 327] on span "PRÓXIMO" at bounding box center [527, 329] width 36 height 14
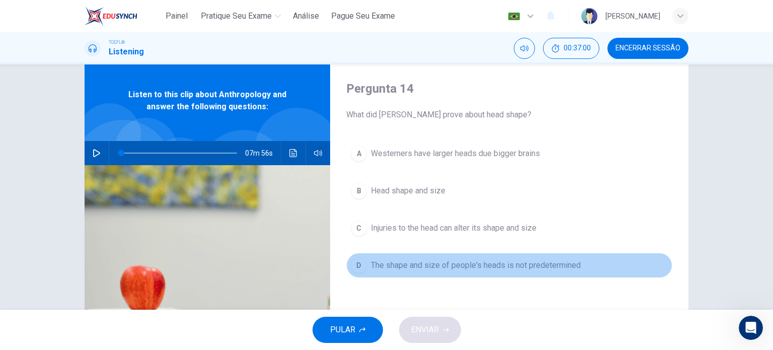
click at [529, 266] on span "The shape and size of people's heads is not predetermined" at bounding box center [476, 265] width 210 height 12
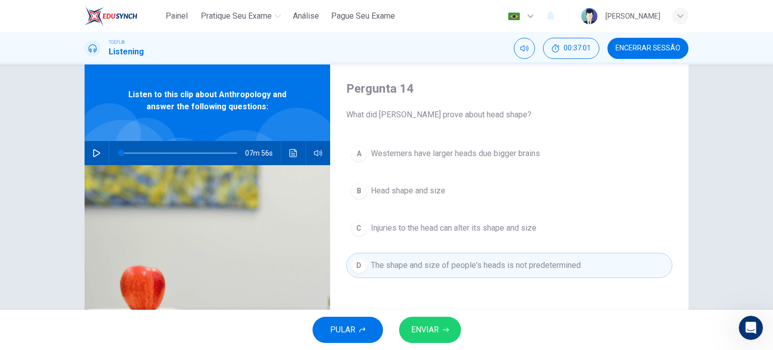
click at [449, 325] on button "ENVIAR" at bounding box center [430, 329] width 62 height 26
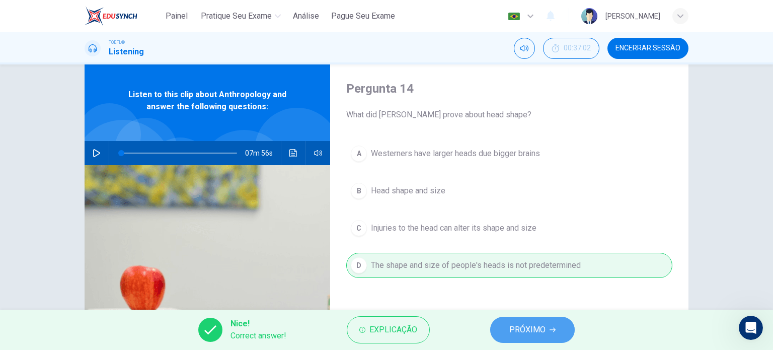
click at [548, 329] on button "PRÓXIMO" at bounding box center [532, 329] width 85 height 26
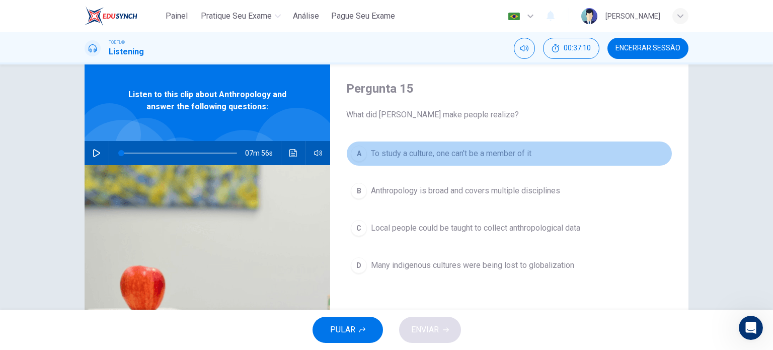
click at [496, 151] on span "To study a culture, one can't be a member of it" at bounding box center [451, 153] width 160 height 12
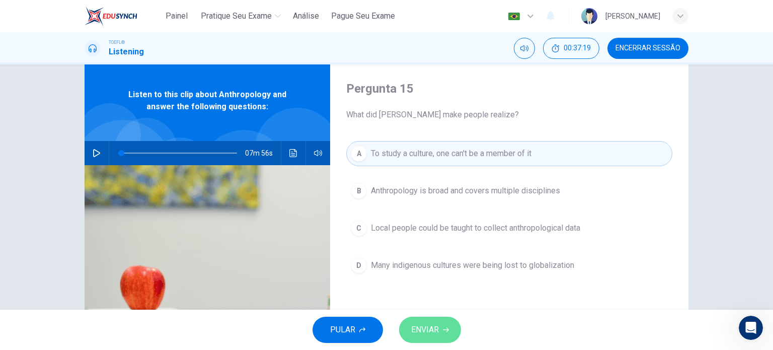
click at [423, 325] on span "ENVIAR" at bounding box center [425, 329] width 28 height 14
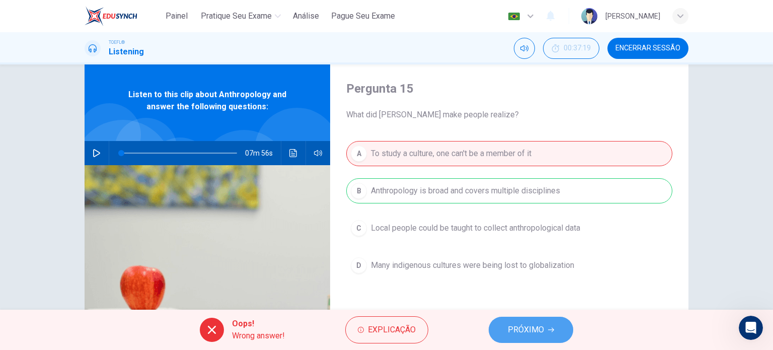
click at [509, 333] on span "PRÓXIMO" at bounding box center [526, 329] width 36 height 14
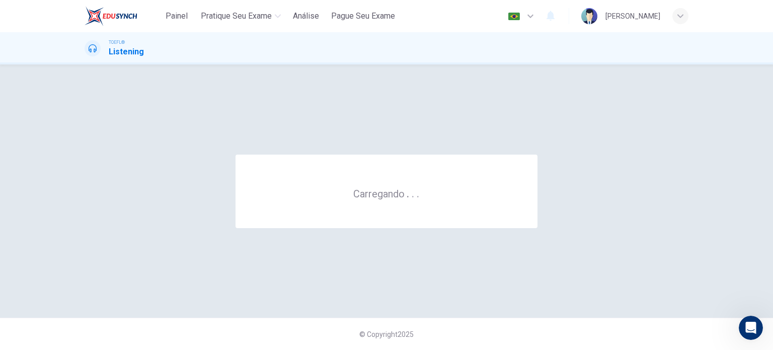
scroll to position [0, 0]
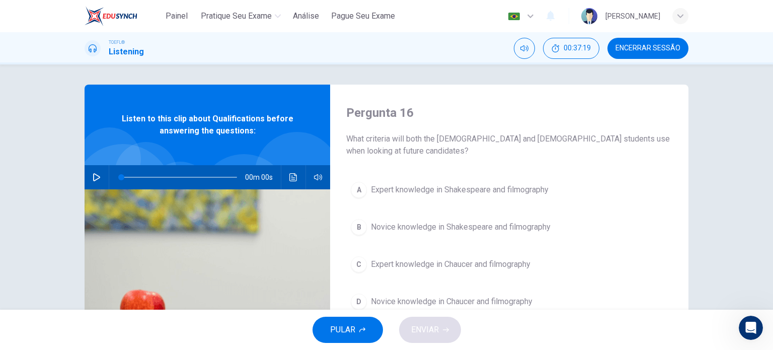
click at [662, 44] on span "Encerrar Sessão" at bounding box center [647, 48] width 65 height 8
